Goal: Entertainment & Leisure: Consume media (video, audio)

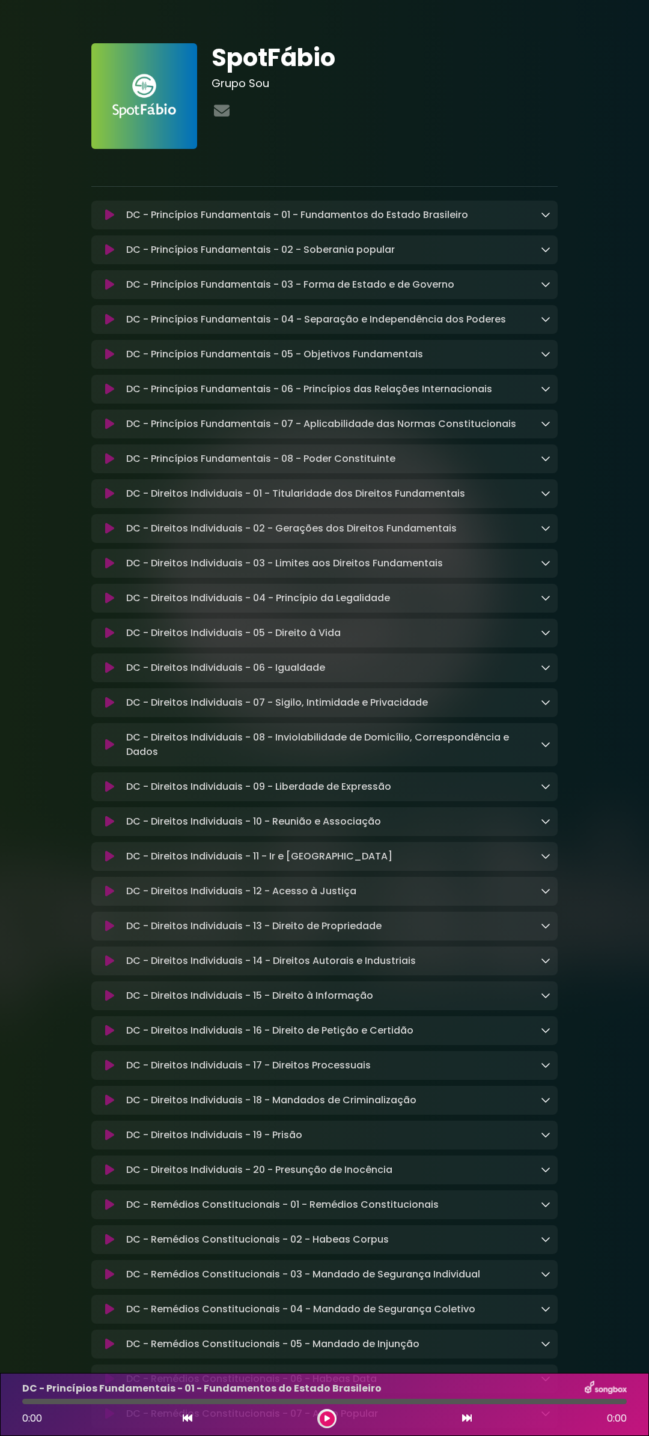
click at [108, 1211] on icon at bounding box center [109, 1205] width 9 height 12
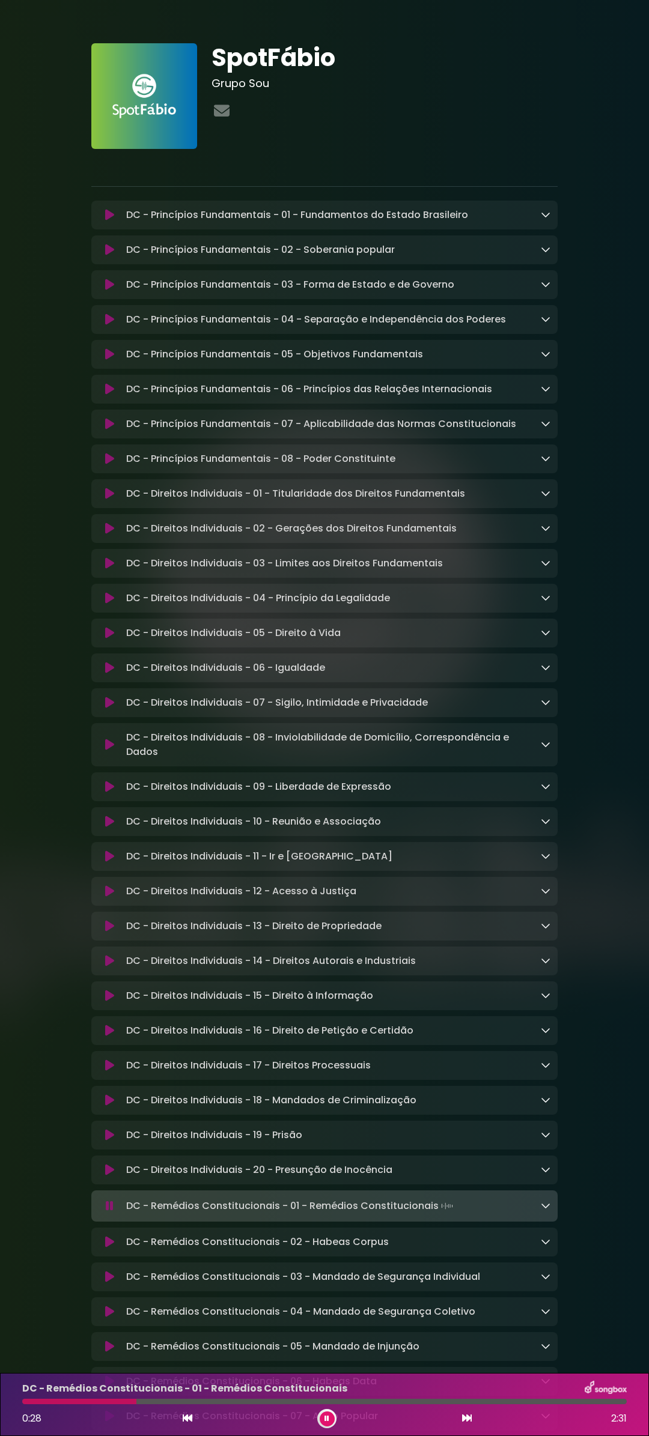
click at [325, 1423] on button at bounding box center [327, 1419] width 15 height 15
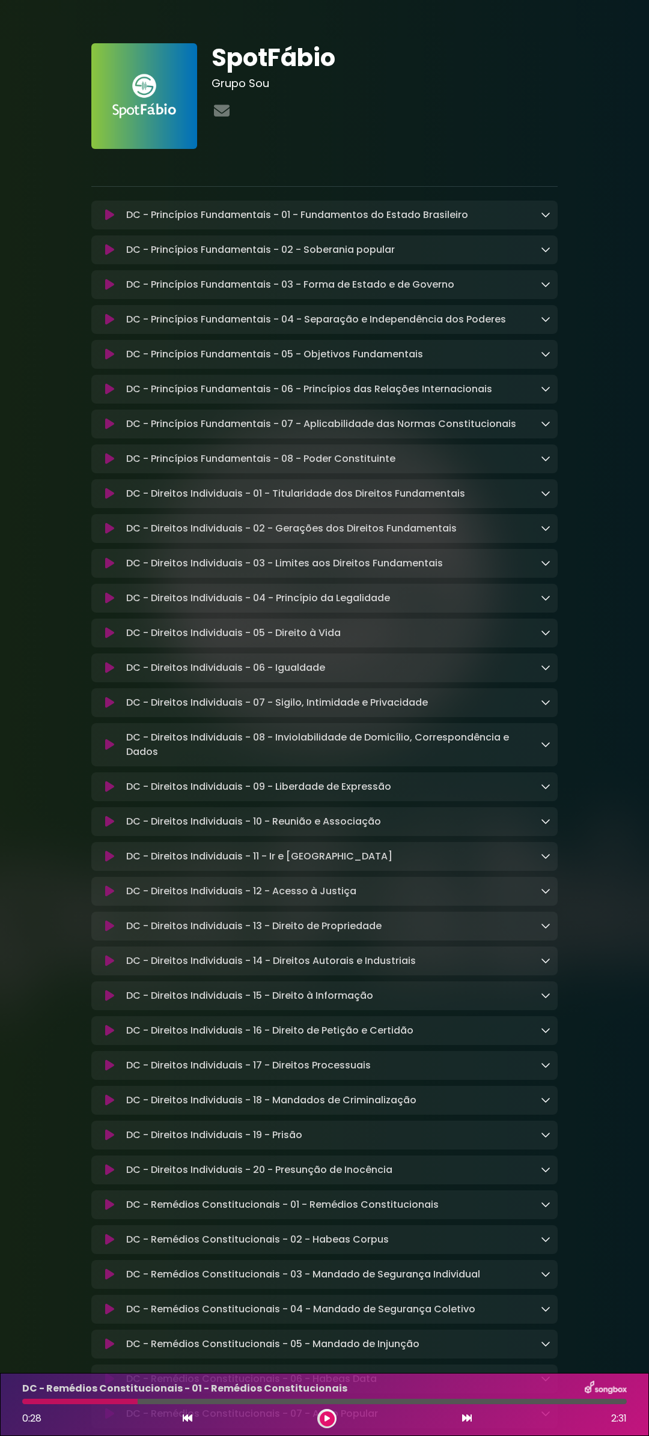
drag, startPoint x: 102, startPoint y: 1349, endPoint x: 110, endPoint y: 1362, distance: 14.8
click at [110, 1351] on icon at bounding box center [109, 1345] width 9 height 12
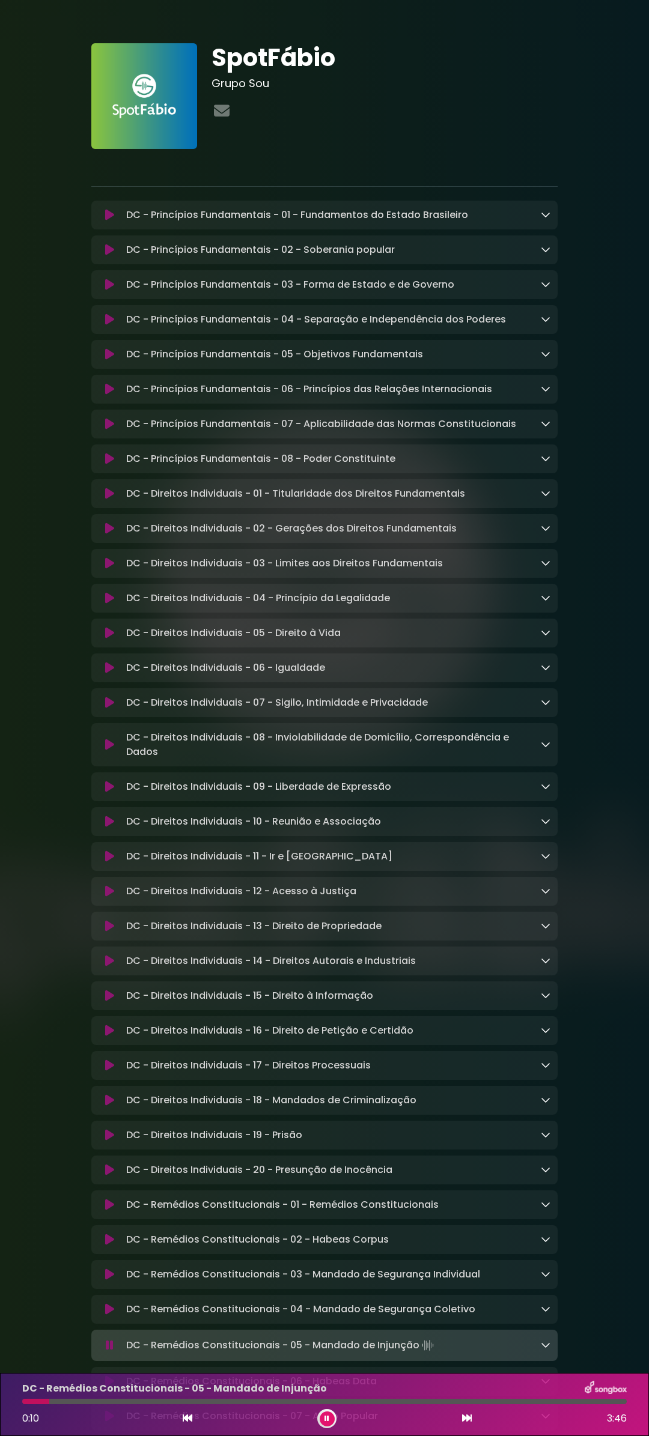
click at [322, 1424] on button at bounding box center [327, 1419] width 15 height 15
